Goal: Task Accomplishment & Management: Manage account settings

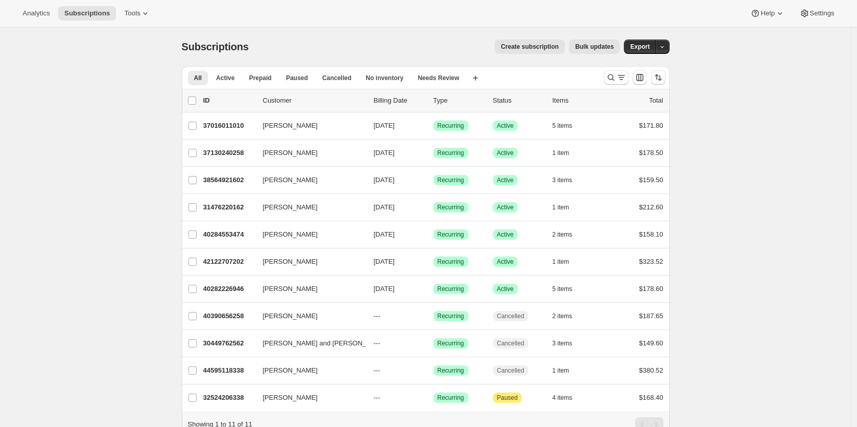
click at [603, 76] on div at bounding box center [634, 77] width 70 height 21
click at [618, 75] on icon "Search and filter results" at bounding box center [621, 77] width 10 height 10
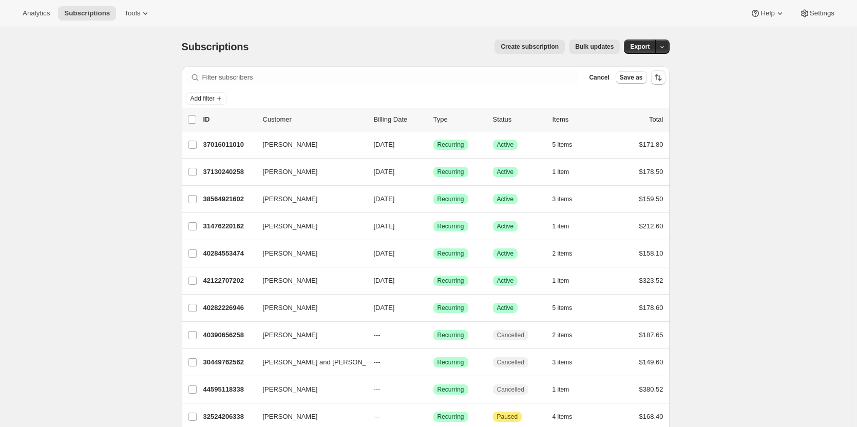
click at [613, 75] on button "Cancel" at bounding box center [599, 77] width 28 height 12
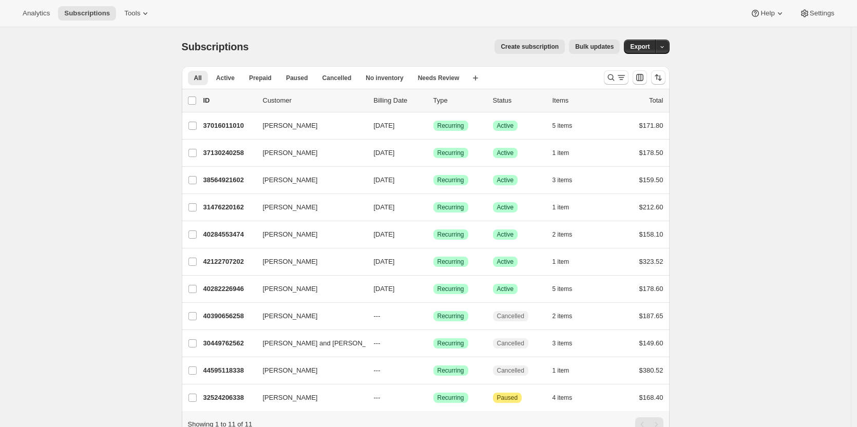
click at [694, 74] on div "Subscriptions. This page is ready Subscriptions Create subscription Bulk update…" at bounding box center [425, 247] width 850 height 441
click at [47, 11] on span "Analytics" at bounding box center [36, 13] width 27 height 8
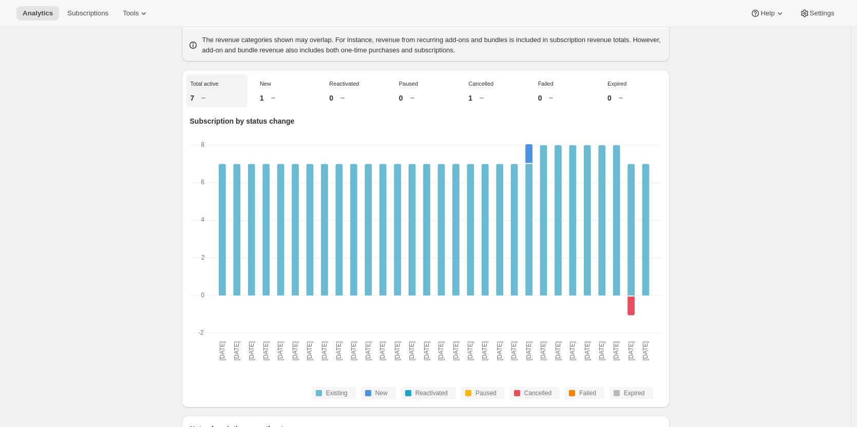
scroll to position [308, 0]
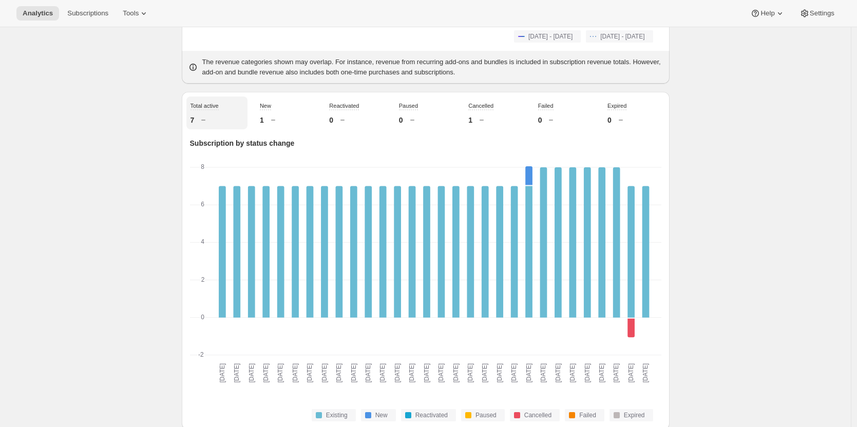
click at [276, 119] on icon at bounding box center [273, 120] width 10 height 10
